Goal: Information Seeking & Learning: Learn about a topic

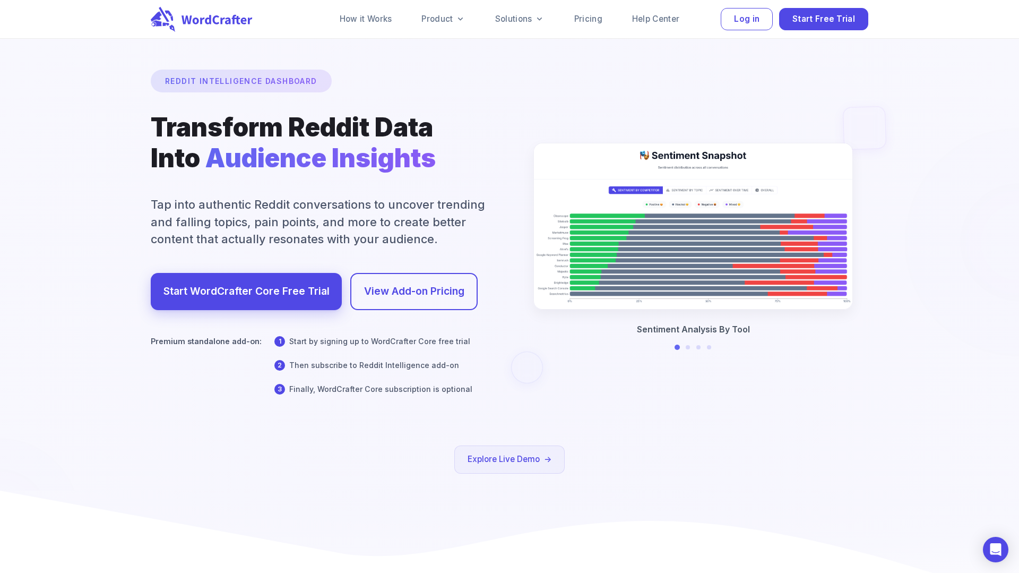
scroll to position [39, 0]
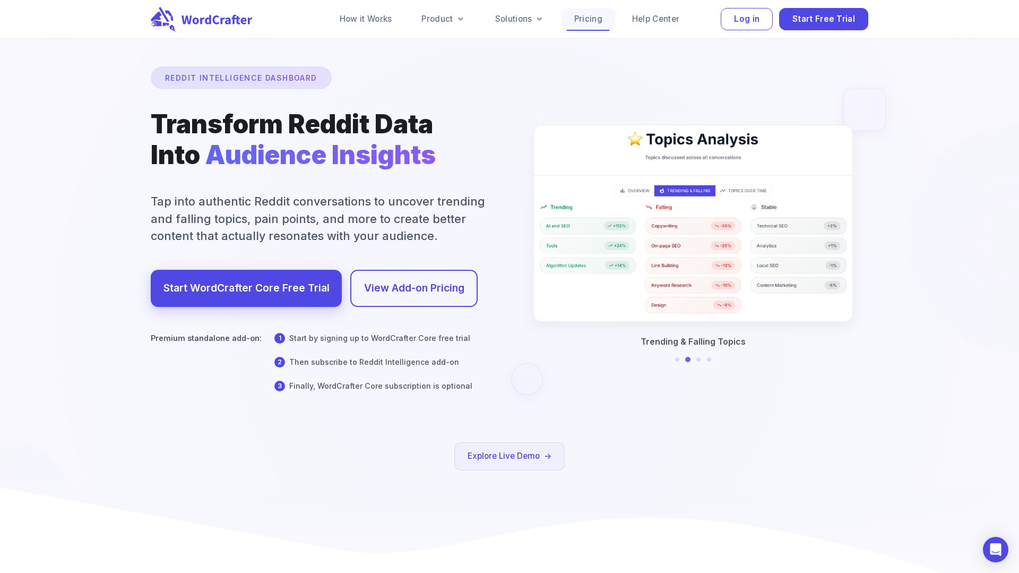
click at [582, 19] on link "Pricing" at bounding box center [588, 18] width 54 height 21
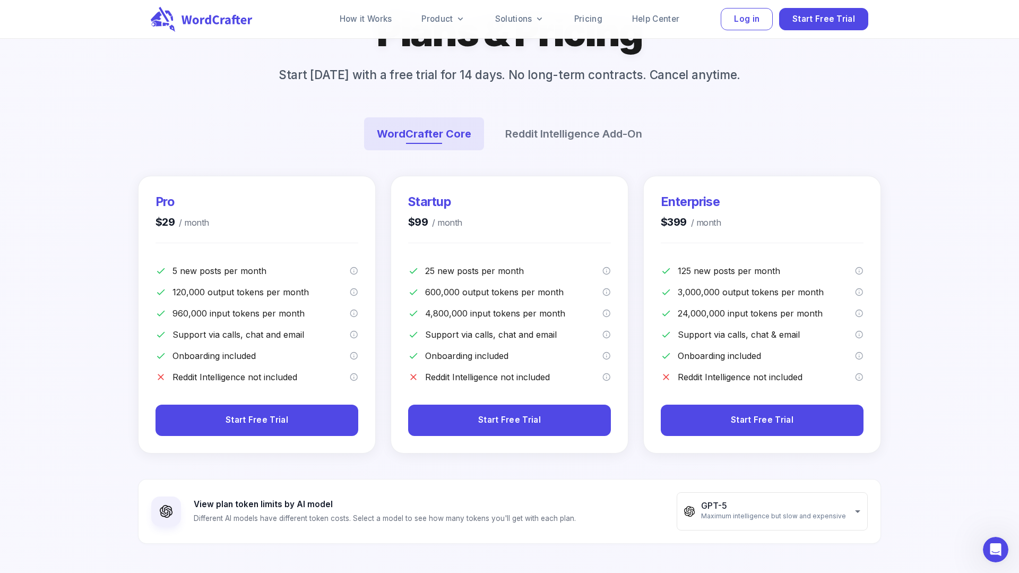
scroll to position [148, 0]
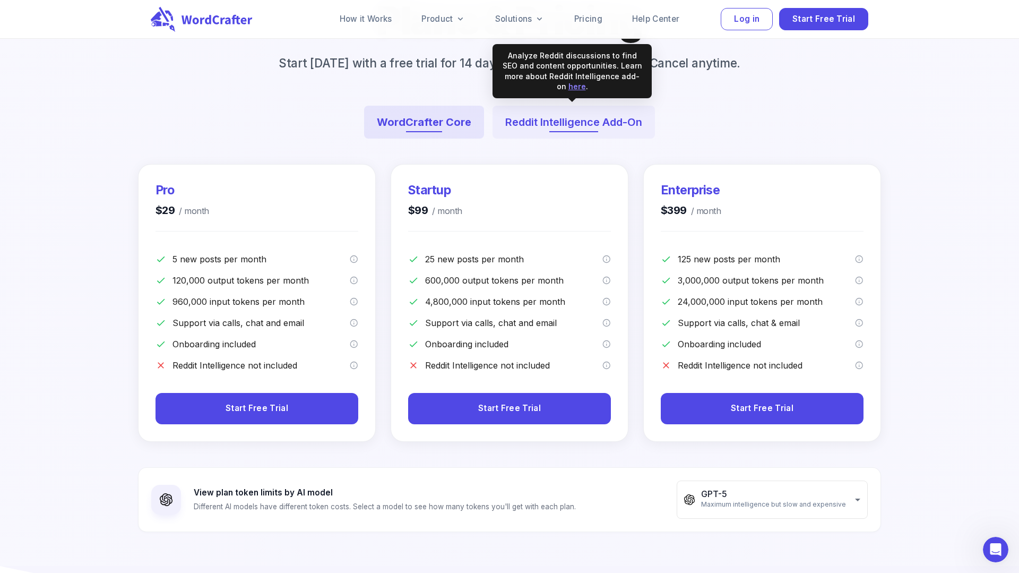
click at [575, 113] on button "Reddit Intelligence Add-On" at bounding box center [573, 122] width 162 height 33
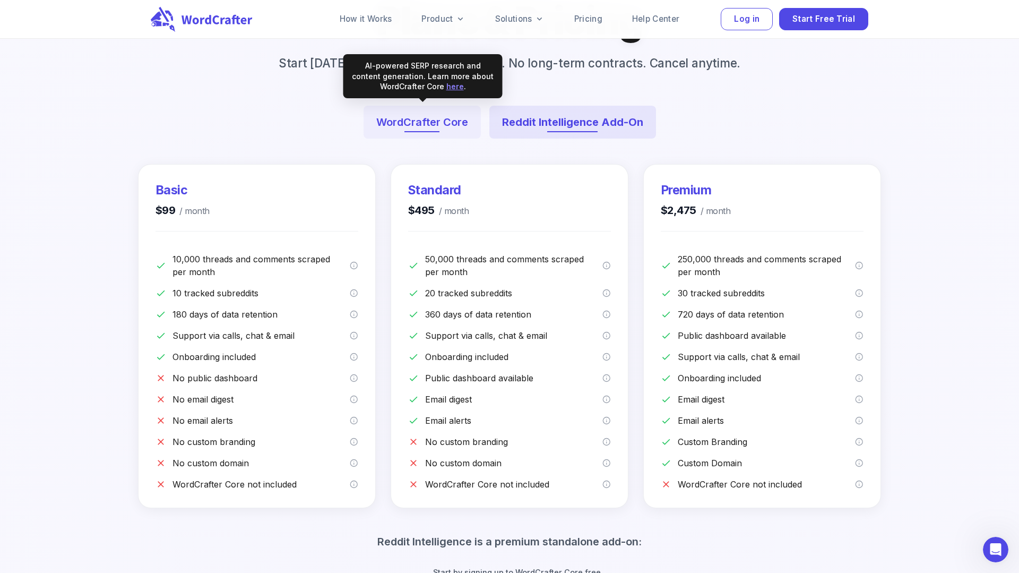
click at [409, 125] on button "WordCrafter Core" at bounding box center [421, 122] width 117 height 33
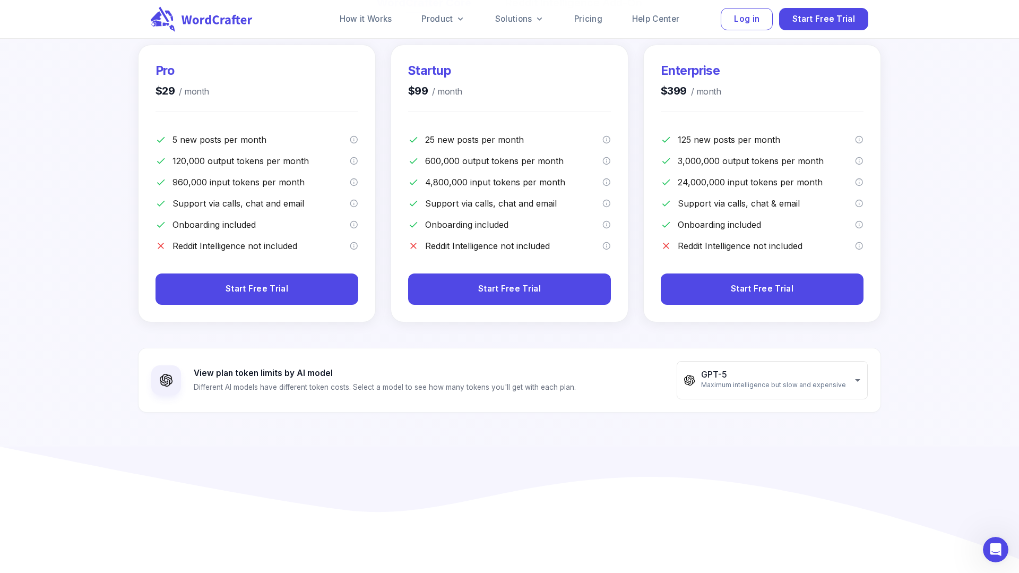
scroll to position [272, 0]
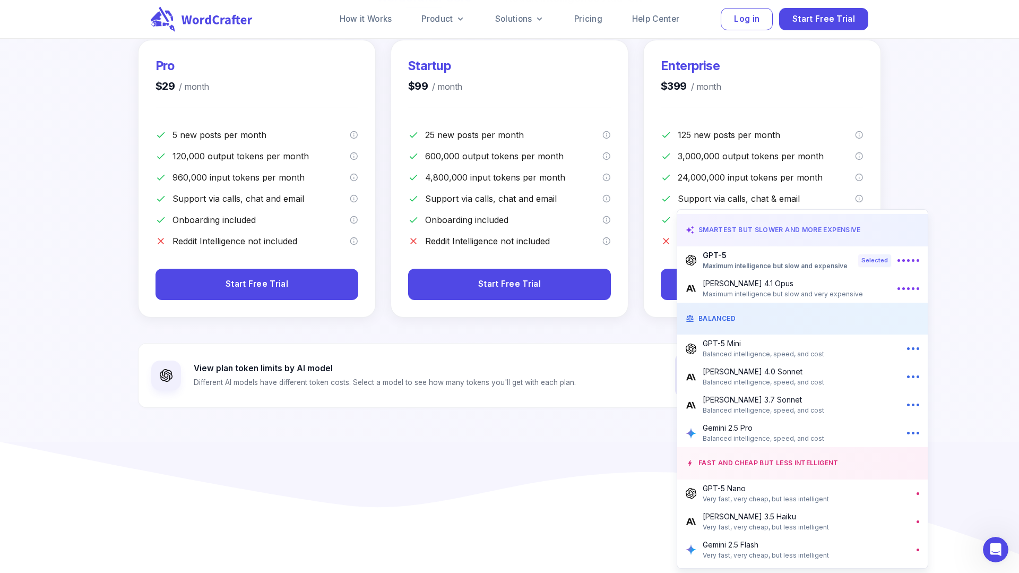
click at [726, 289] on span "Maximum intelligence but slow and very expensive" at bounding box center [783, 294] width 160 height 11
type input "**********"
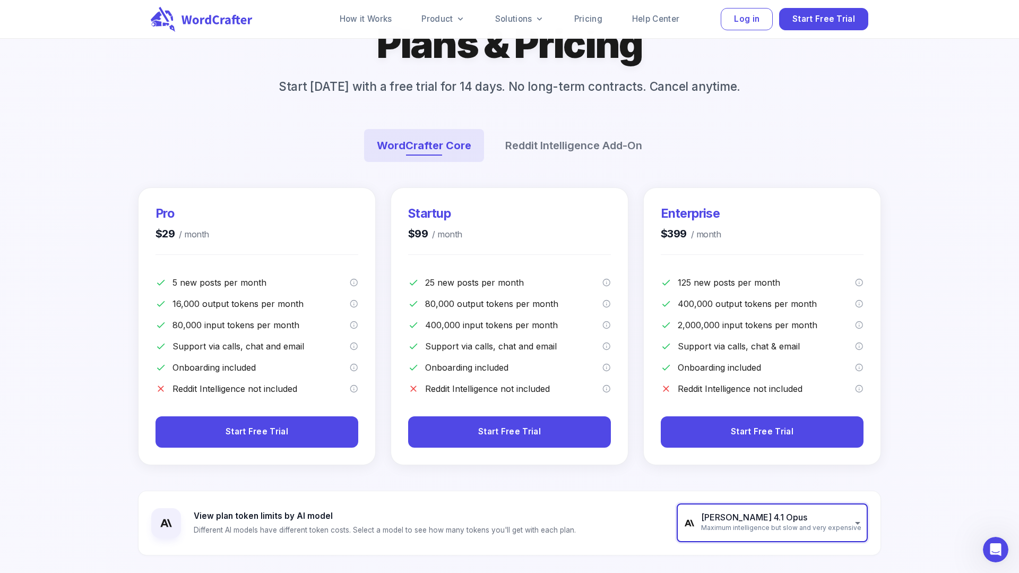
scroll to position [114, 0]
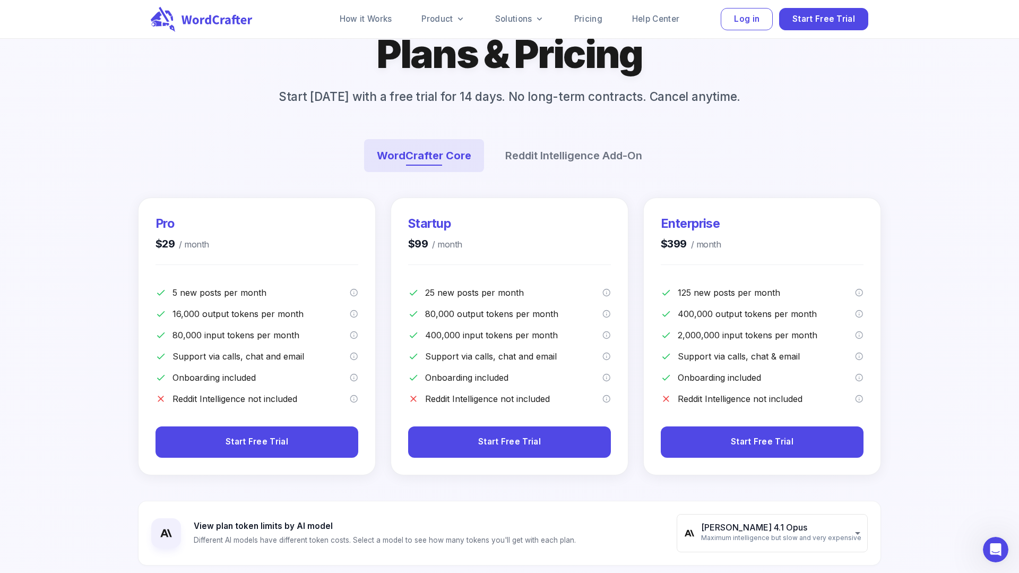
click at [93, 193] on div at bounding box center [509, 329] width 2043 height 1545
click at [203, 522] on p "View plan token limits by AI model" at bounding box center [385, 525] width 382 height 12
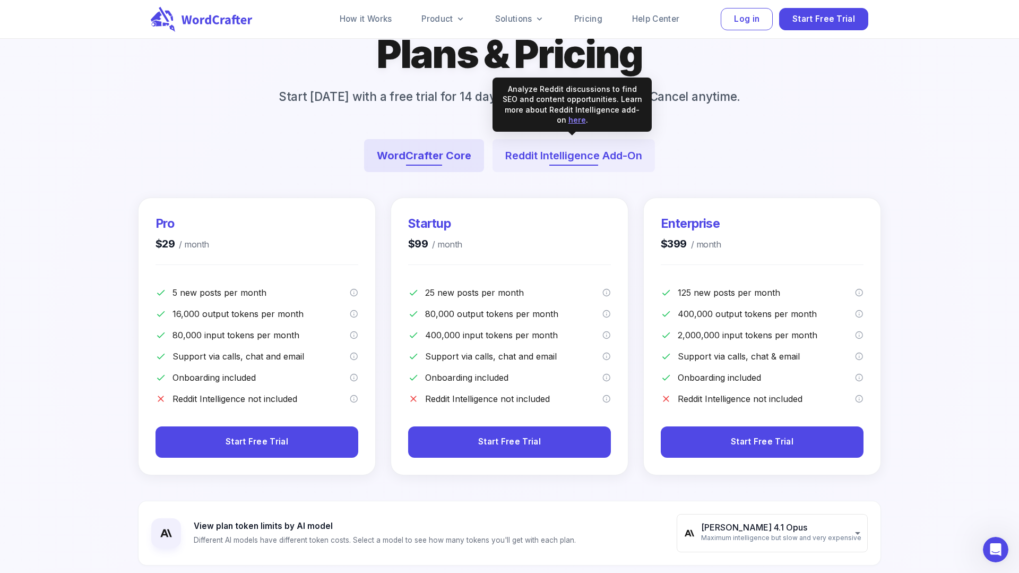
click at [545, 141] on button "Reddit Intelligence Add-On" at bounding box center [573, 155] width 162 height 33
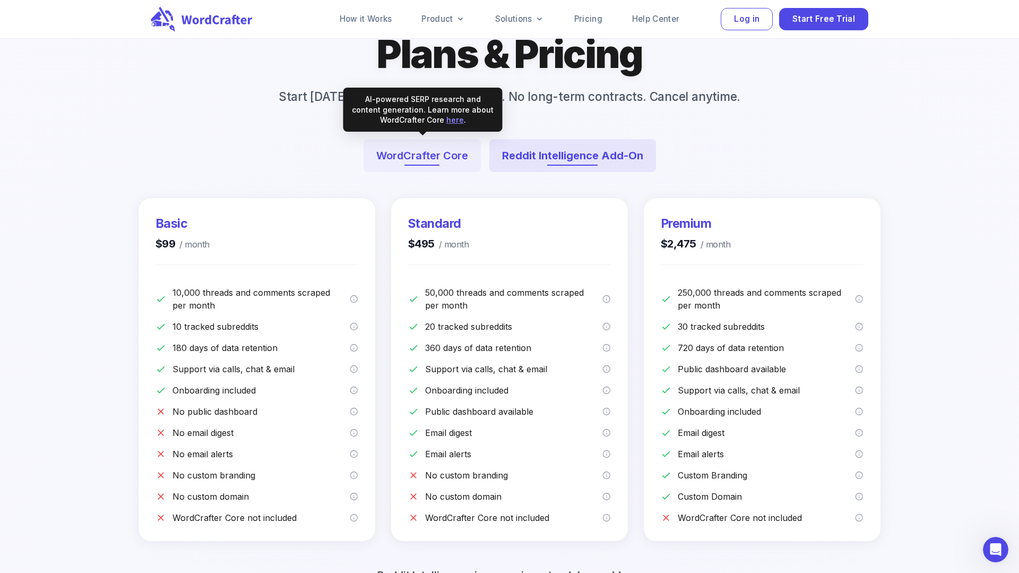
click at [423, 154] on button "WordCrafter Core" at bounding box center [421, 155] width 117 height 33
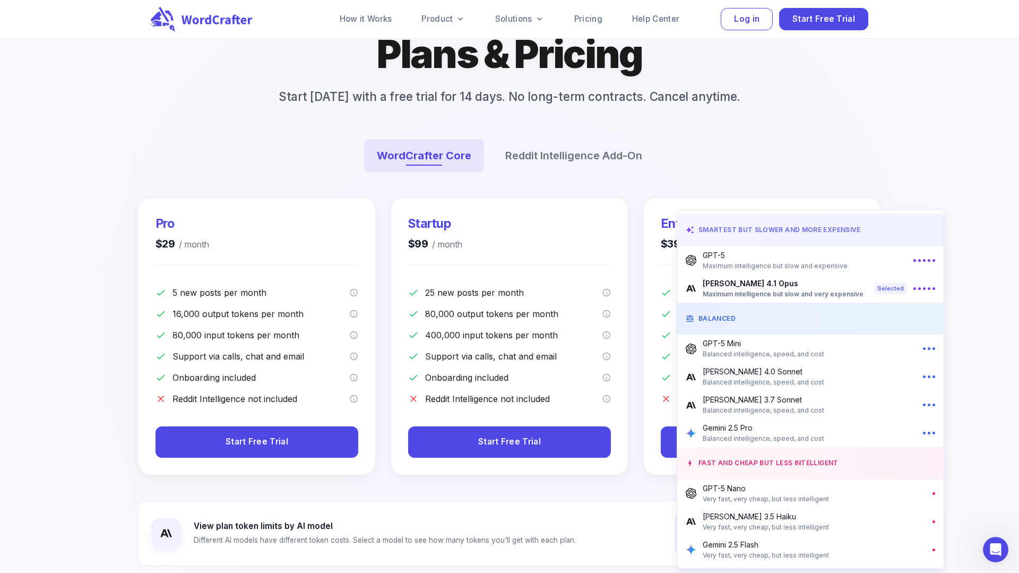
click at [727, 495] on span "Very fast, very cheap, but less intelligent" at bounding box center [766, 498] width 126 height 11
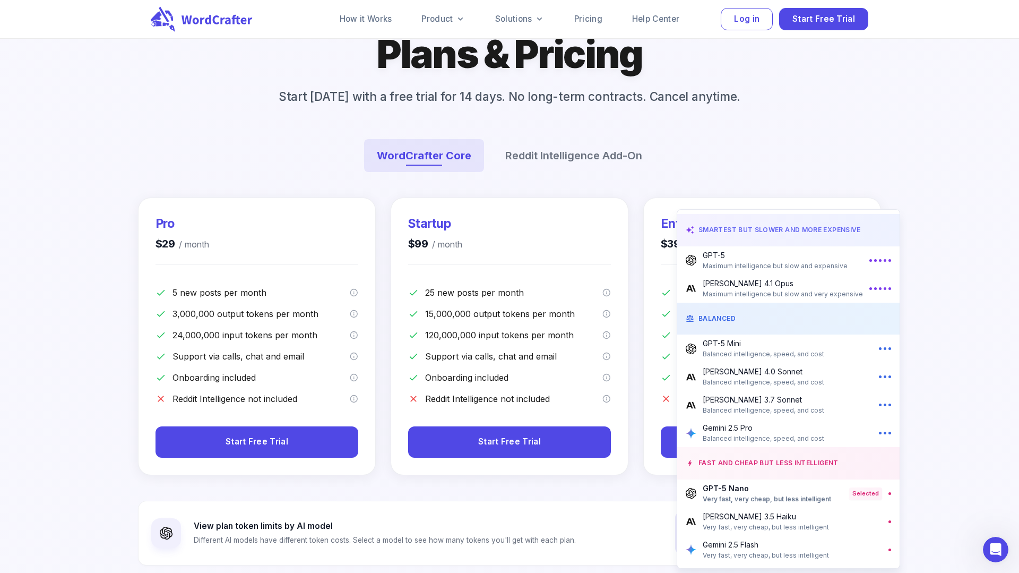
click at [710, 527] on span "Very fast, very cheap, but less intelligent" at bounding box center [766, 527] width 126 height 11
type input "**********"
